Goal: Information Seeking & Learning: Learn about a topic

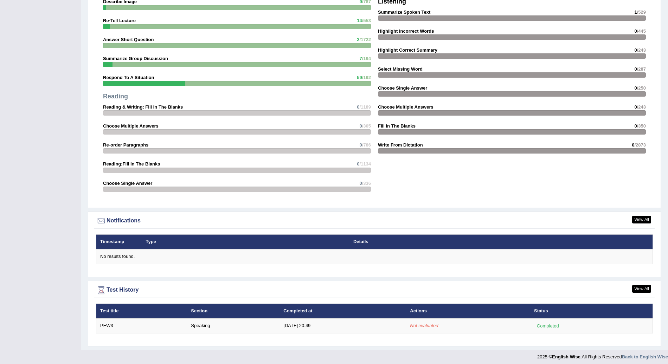
scroll to position [650, 0]
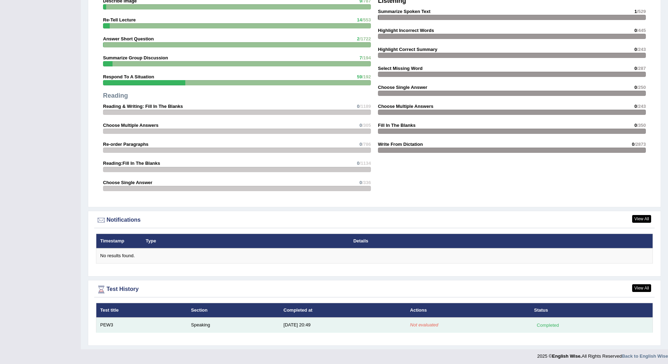
click at [552, 322] on div "Completed" at bounding box center [547, 325] width 27 height 7
click at [200, 322] on td "Speaking" at bounding box center [233, 325] width 93 height 15
click at [104, 321] on td "PEW3" at bounding box center [141, 325] width 91 height 15
click at [429, 323] on em "Not evaluated" at bounding box center [424, 325] width 28 height 5
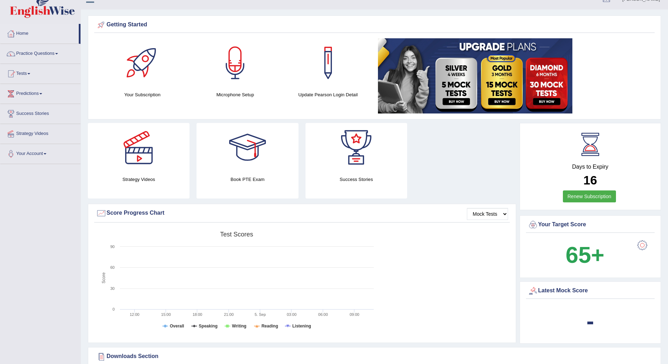
scroll to position [1, 0]
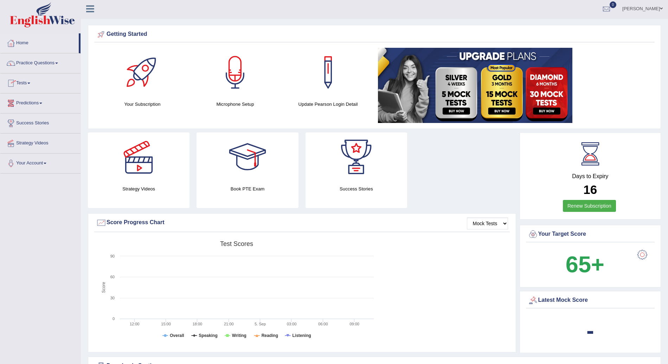
click at [31, 80] on link "Tests" at bounding box center [40, 83] width 80 height 18
click at [54, 100] on link "Take Practice Sectional Test" at bounding box center [46, 99] width 66 height 13
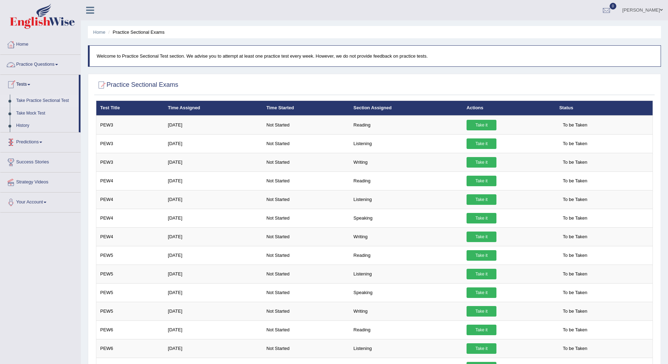
click at [60, 61] on link "Practice Questions" at bounding box center [40, 64] width 80 height 18
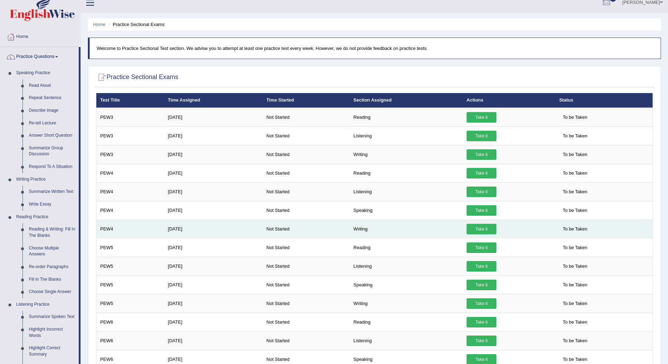
scroll to position [7, 0]
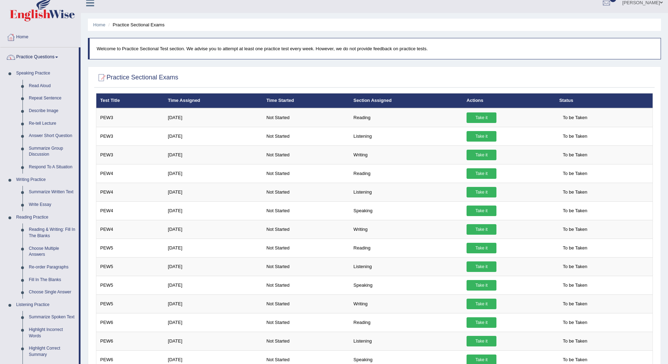
click at [58, 54] on link "Practice Questions" at bounding box center [39, 56] width 78 height 18
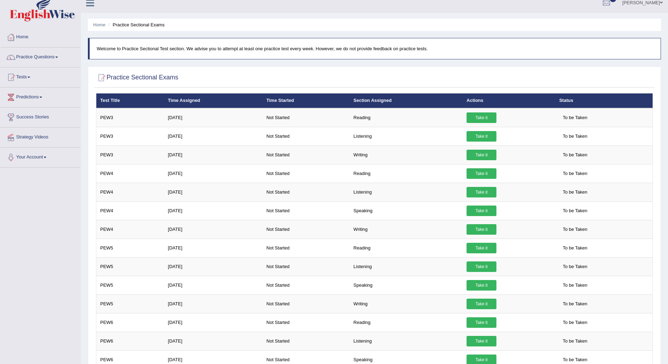
click at [28, 78] on link "Tests" at bounding box center [40, 77] width 80 height 18
click at [46, 92] on link "Take Practice Sectional Test" at bounding box center [46, 93] width 66 height 13
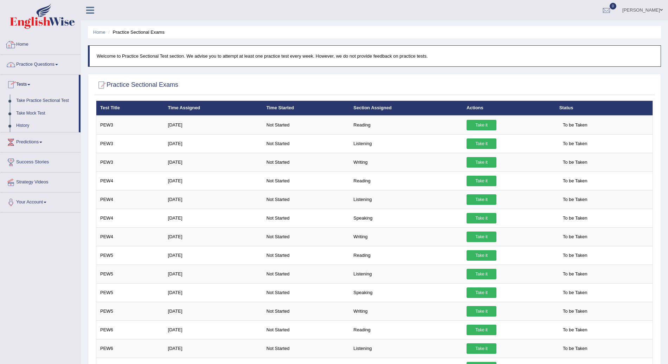
click at [24, 45] on link "Home" at bounding box center [40, 44] width 80 height 18
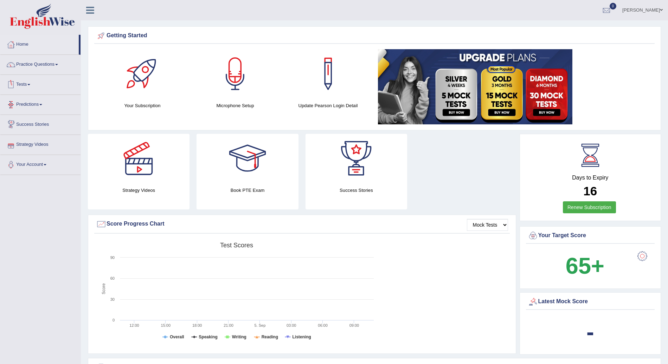
click at [32, 83] on link "Tests" at bounding box center [40, 84] width 80 height 18
click at [61, 62] on link "Practice Questions" at bounding box center [40, 64] width 80 height 18
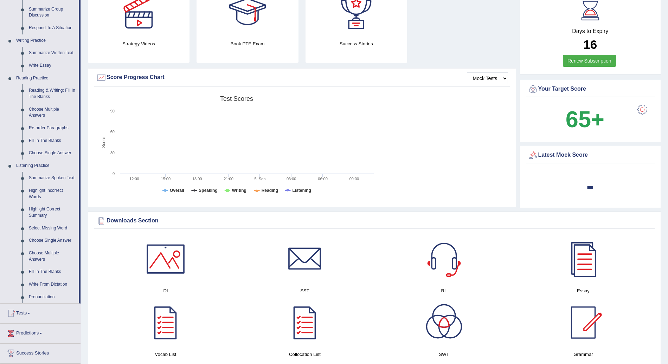
scroll to position [147, 0]
